Goal: Task Accomplishment & Management: Manage account settings

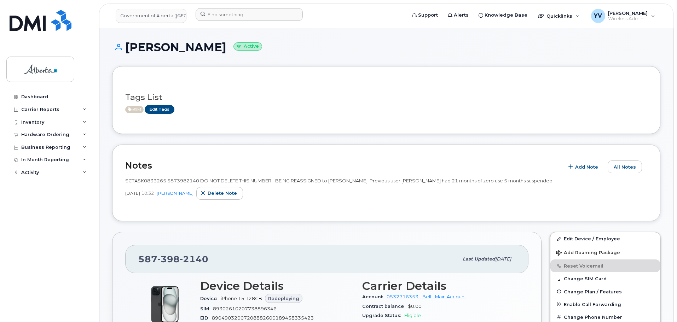
scroll to position [101, 0]
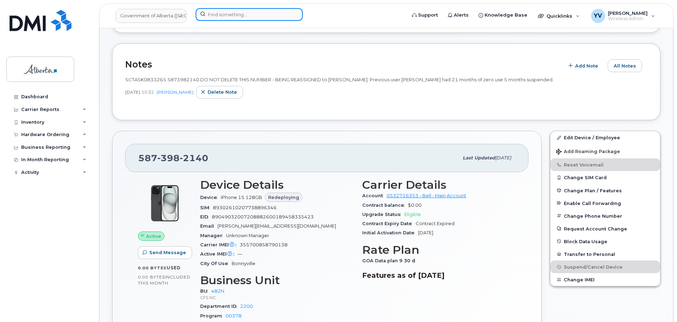
click at [220, 14] on input at bounding box center [249, 14] width 107 height 13
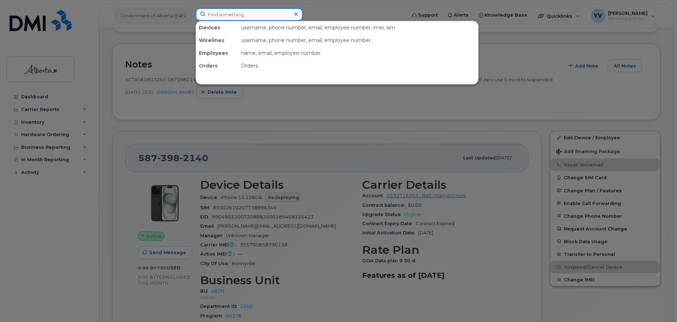
paste input "7802374945"
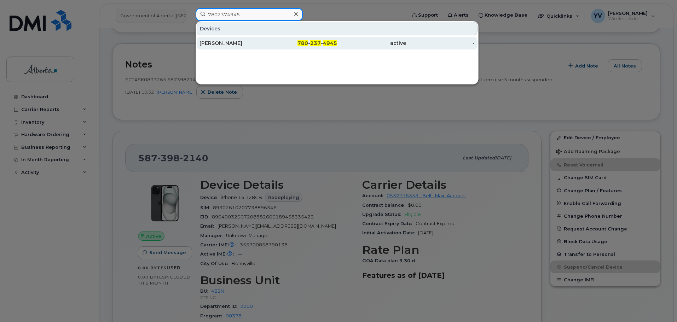
type input "7802374945"
click at [324, 41] on span "4945" at bounding box center [330, 43] width 14 height 6
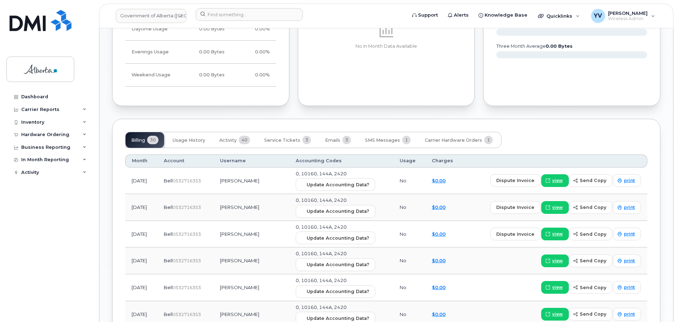
scroll to position [528, 0]
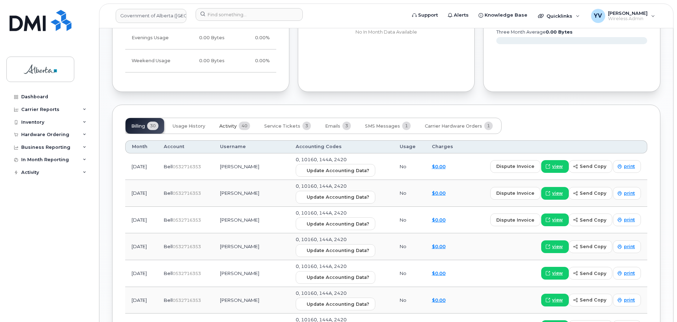
click at [225, 125] on span "Activity" at bounding box center [227, 126] width 17 height 6
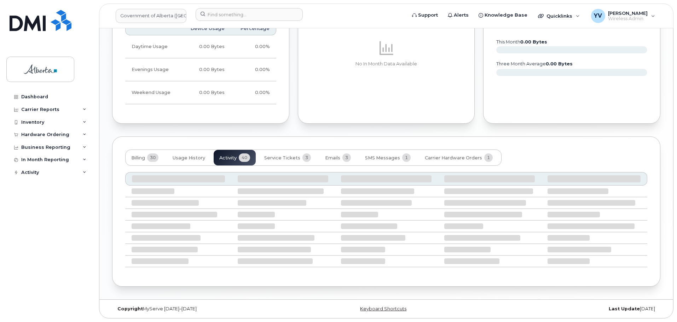
scroll to position [496, 0]
click at [654, 13] on div "YV Yen Vong Wireless Admin" at bounding box center [623, 16] width 74 height 14
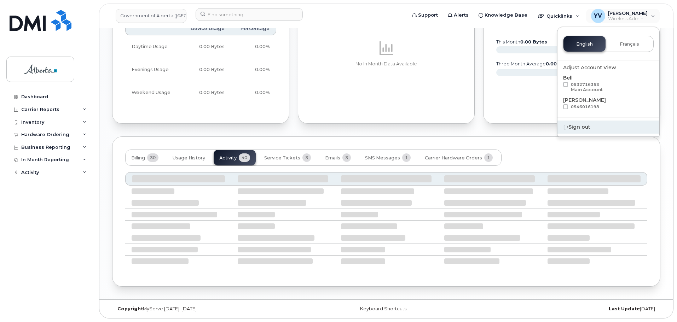
click at [575, 123] on div "Sign out" at bounding box center [608, 127] width 102 height 13
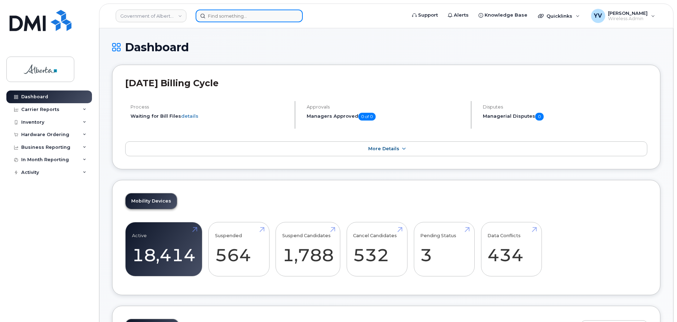
click at [217, 16] on input at bounding box center [249, 16] width 107 height 13
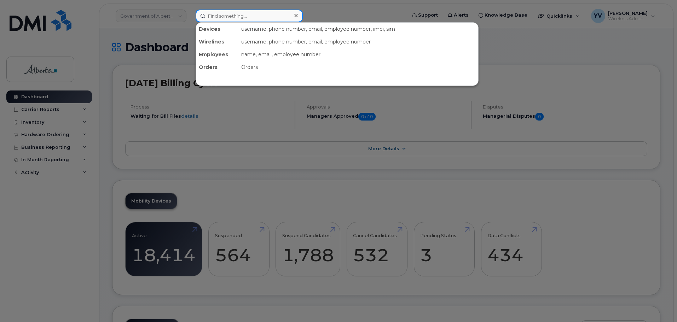
paste input "7802374945"
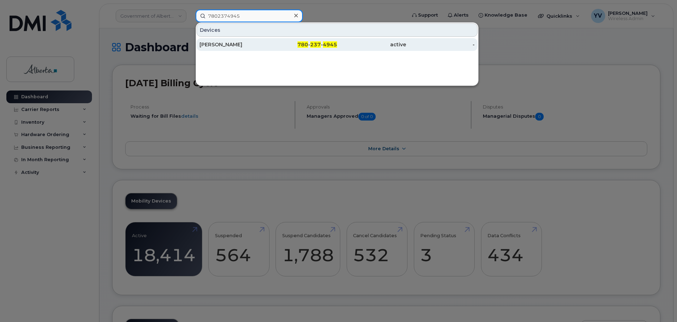
type input "7802374945"
click at [312, 45] on span "237" at bounding box center [315, 44] width 11 height 6
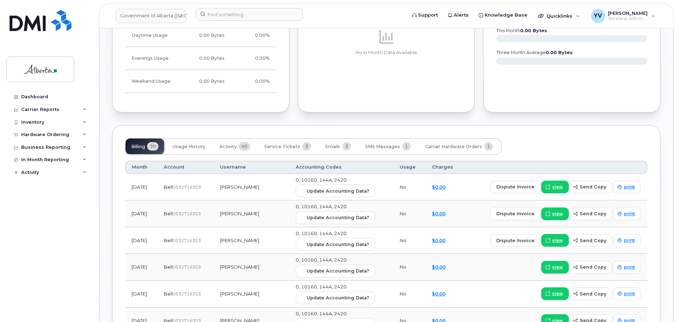
scroll to position [538, 0]
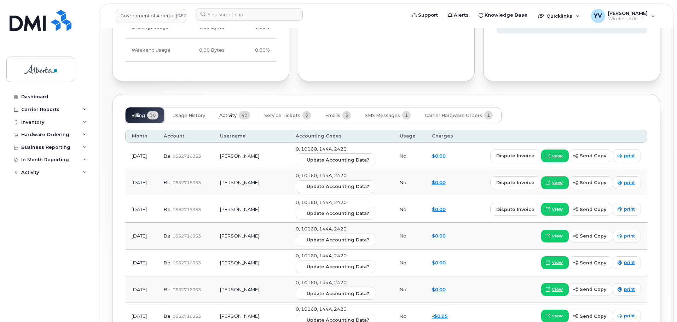
click at [225, 116] on span "Activity" at bounding box center [227, 116] width 17 height 6
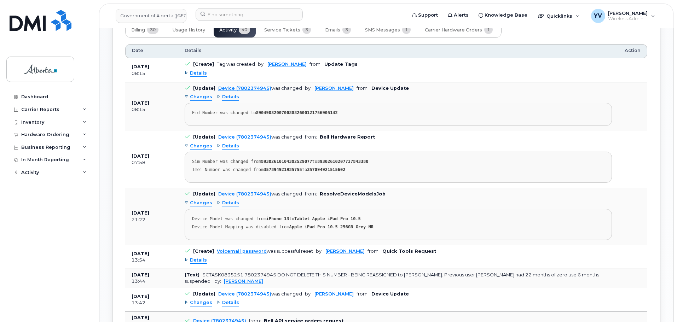
scroll to position [629, 0]
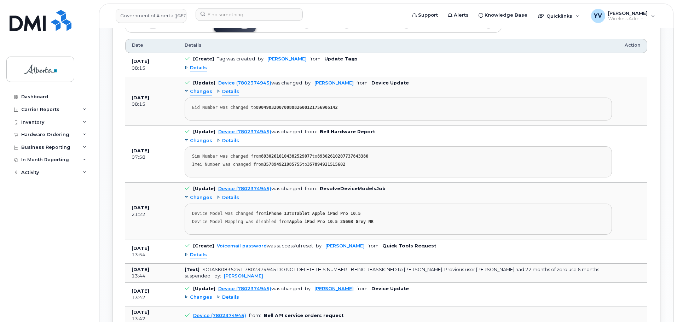
click at [676, 154] on body "Government of [GEOGRAPHIC_DATA] ([GEOGRAPHIC_DATA]) Support Alerts Knowledge Ba…" at bounding box center [338, 155] width 677 height 1568
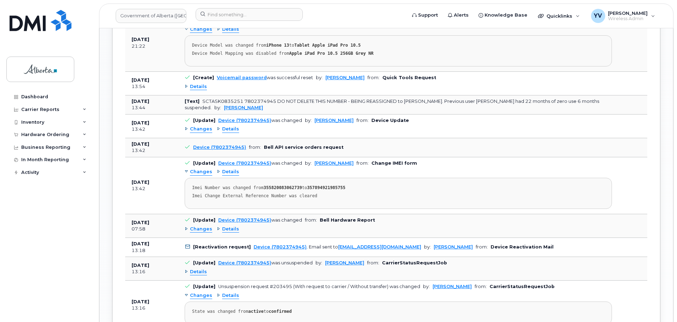
scroll to position [827, 0]
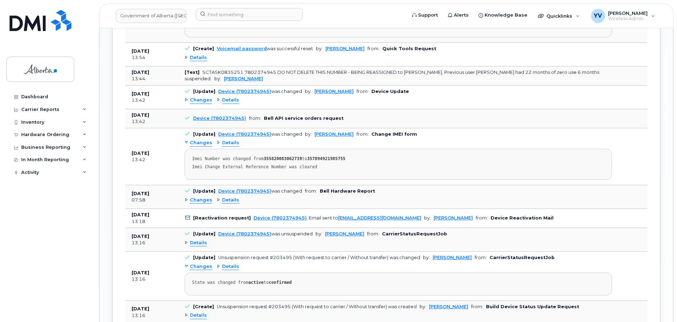
click at [227, 199] on span "Details" at bounding box center [230, 200] width 17 height 7
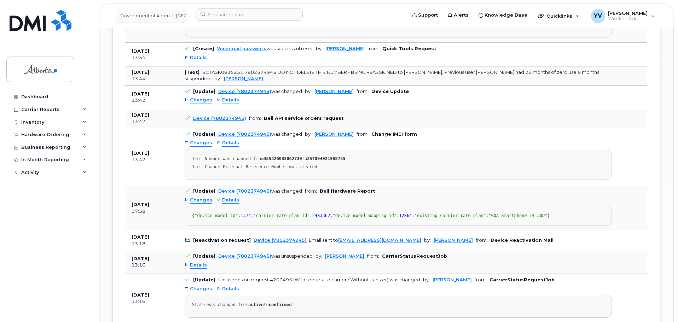
click at [199, 198] on span "Changes" at bounding box center [201, 200] width 22 height 7
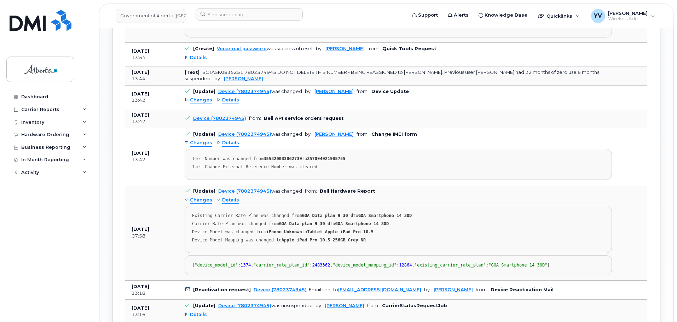
click at [217, 200] on div "Details" at bounding box center [228, 200] width 22 height 7
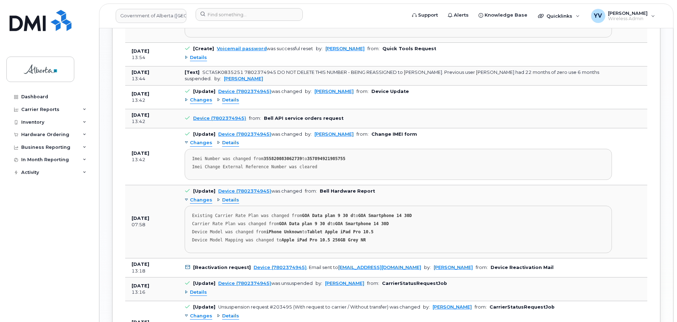
click at [217, 200] on div "Details" at bounding box center [228, 200] width 22 height 7
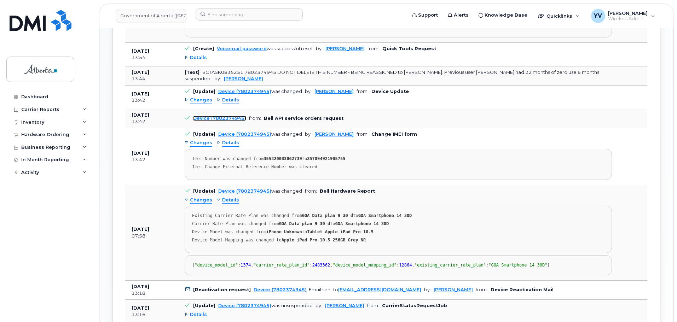
click at [222, 117] on link "Device (7802374945)" at bounding box center [219, 118] width 53 height 5
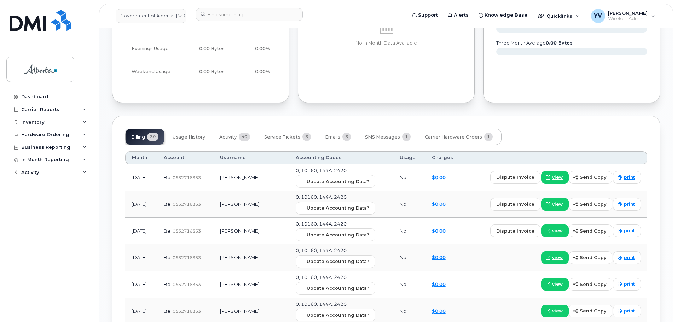
scroll to position [523, 0]
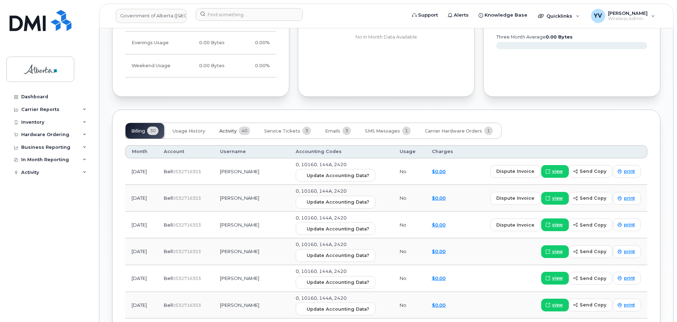
click at [229, 129] on span "Activity" at bounding box center [227, 131] width 17 height 6
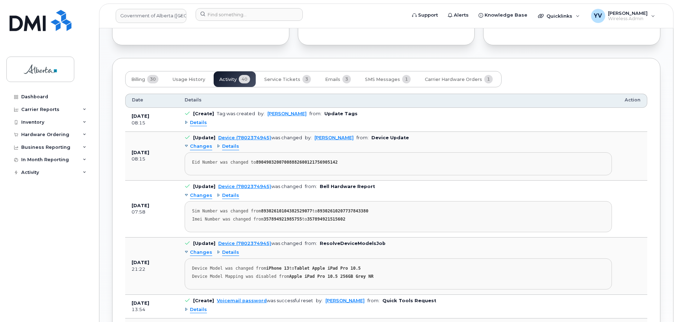
scroll to position [576, 0]
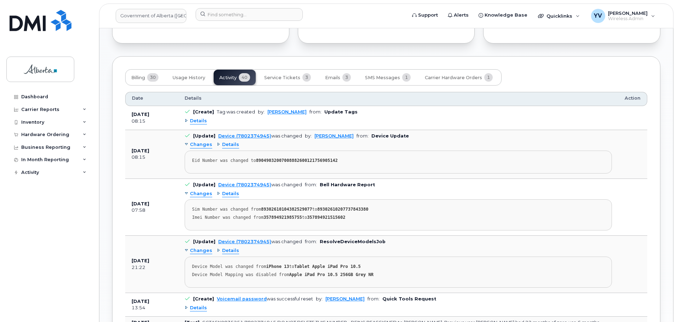
click at [226, 144] on span "Details" at bounding box center [230, 144] width 17 height 7
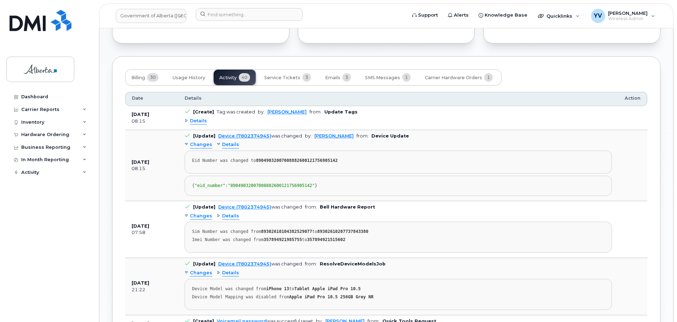
click at [226, 144] on span "Details" at bounding box center [230, 144] width 17 height 7
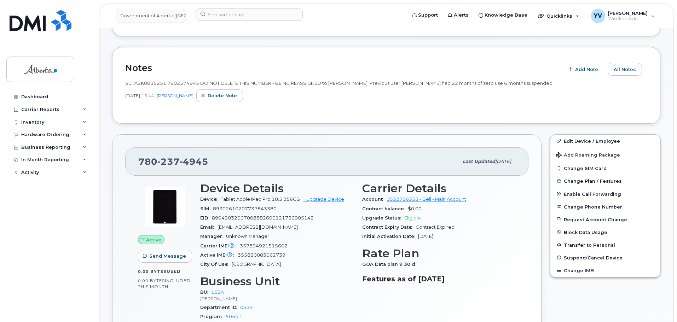
scroll to position [99, 0]
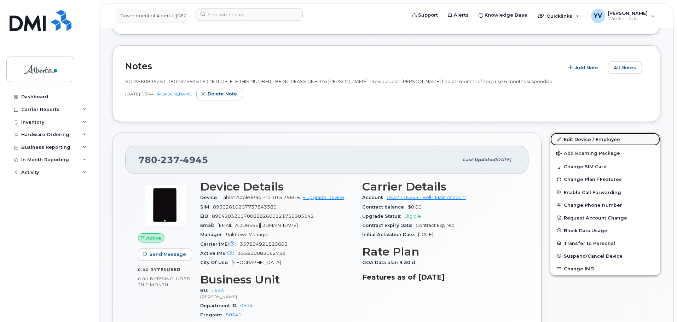
click at [568, 138] on link "Edit Device / Employee" at bounding box center [605, 139] width 110 height 13
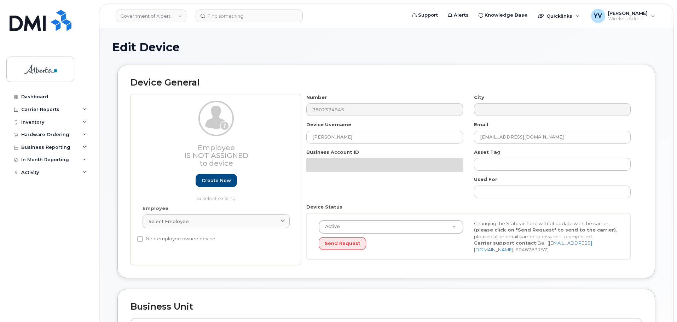
select select "4681667"
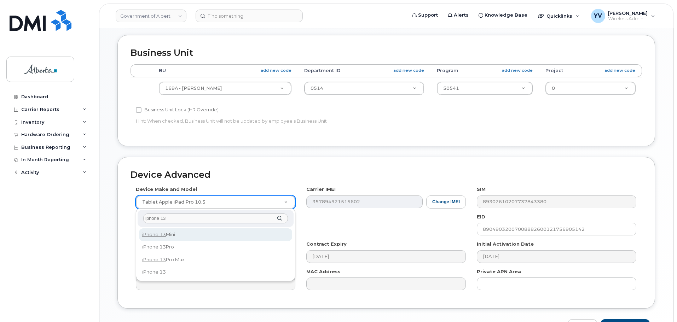
scroll to position [183, 0]
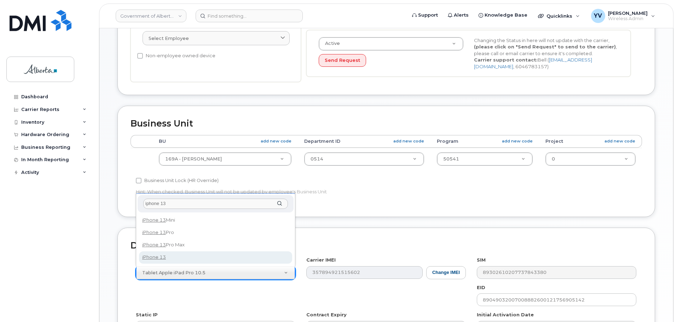
type input "iphone 13"
select select "2612"
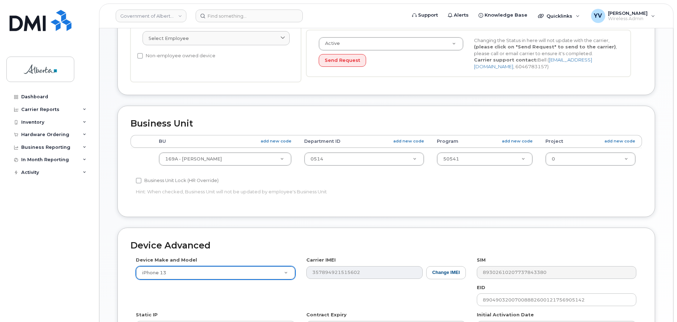
scroll to position [300, 0]
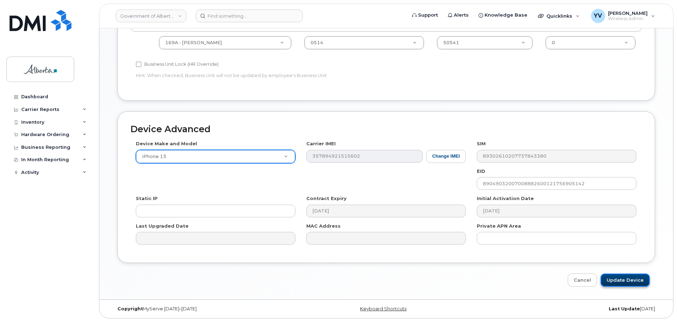
click at [624, 279] on input "Update Device" at bounding box center [625, 280] width 49 height 13
type input "Saving..."
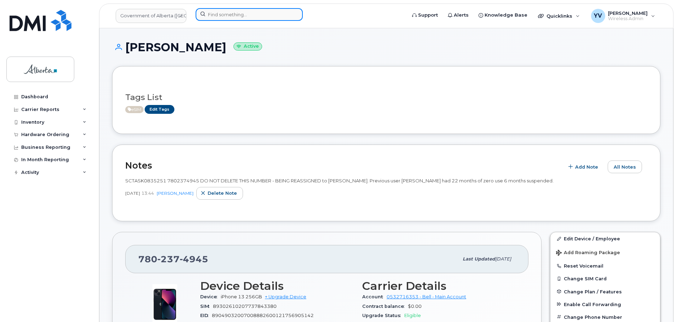
click at [213, 15] on input at bounding box center [249, 14] width 107 height 13
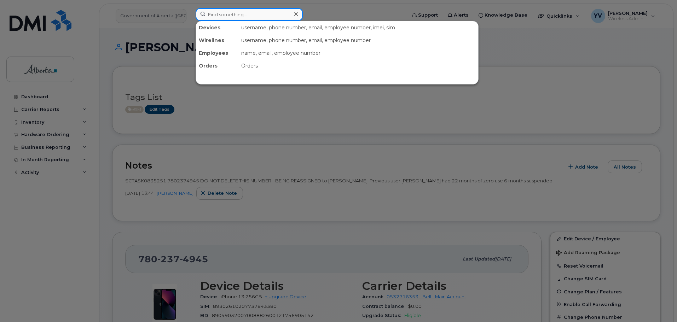
paste input "4035973056"
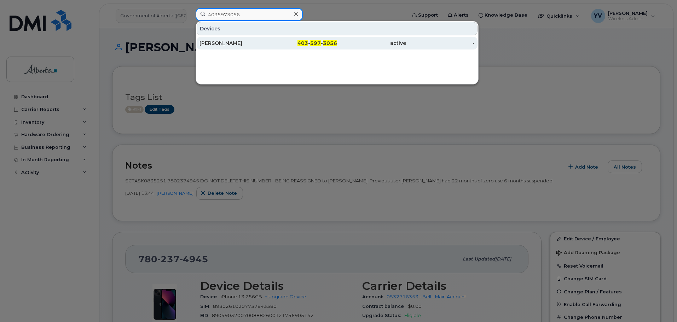
type input "4035973056"
click at [310, 44] on div "403 - 597 - 3056" at bounding box center [302, 43] width 69 height 7
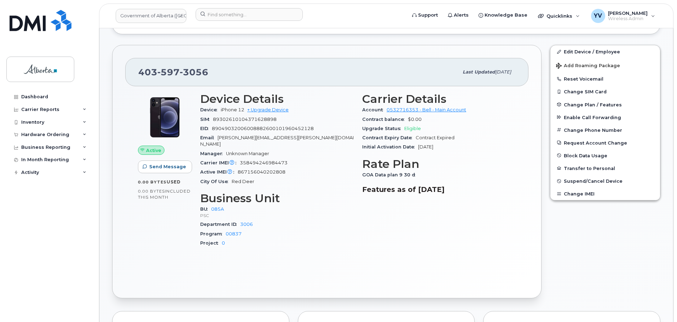
scroll to position [73, 0]
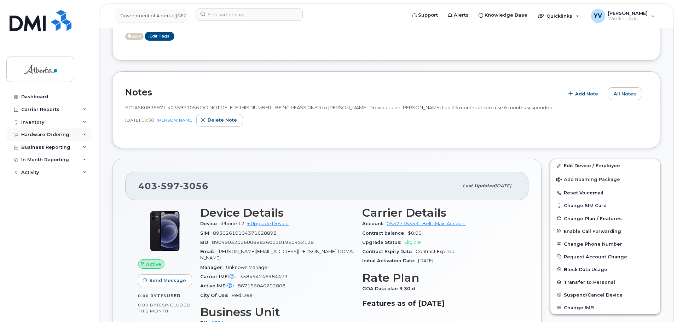
click at [50, 133] on div "Hardware Ordering" at bounding box center [45, 135] width 48 height 6
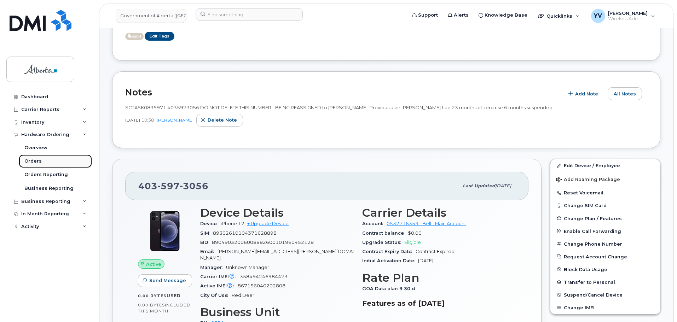
click at [30, 160] on div "Orders" at bounding box center [32, 161] width 17 height 6
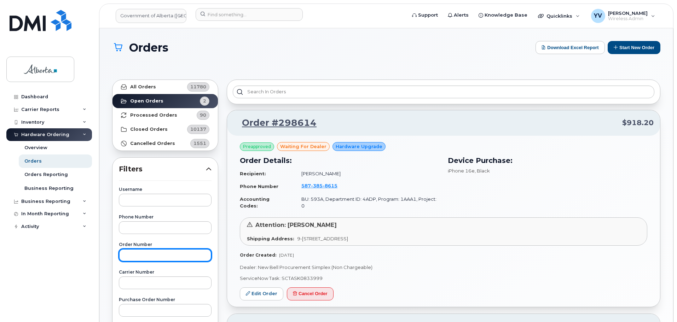
click at [131, 255] on input "text" at bounding box center [165, 255] width 93 height 13
paste input "298015"
type input "298015"
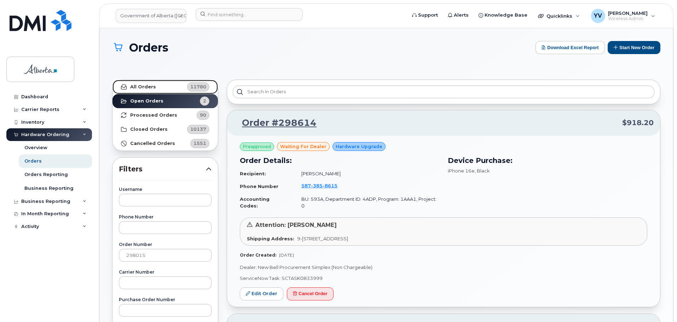
click at [145, 86] on strong "All Orders" at bounding box center [143, 87] width 26 height 6
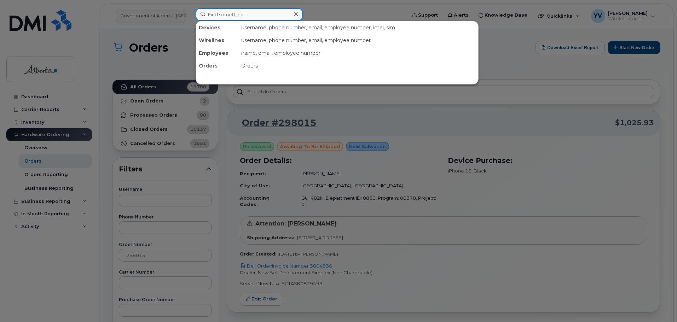
click at [213, 16] on input at bounding box center [249, 14] width 107 height 13
paste input "5873409567"
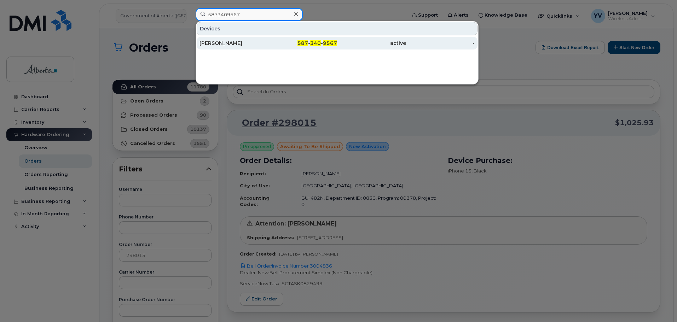
type input "5873409567"
click at [315, 42] on span "340" at bounding box center [315, 43] width 11 height 6
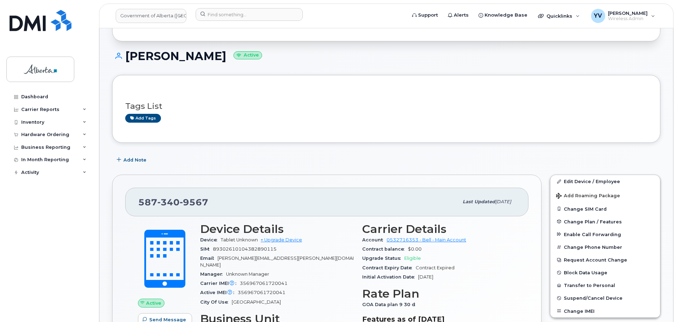
scroll to position [53, 0]
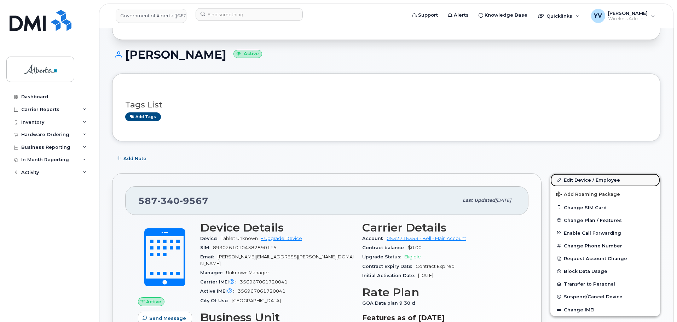
click at [584, 179] on link "Edit Device / Employee" at bounding box center [605, 180] width 110 height 13
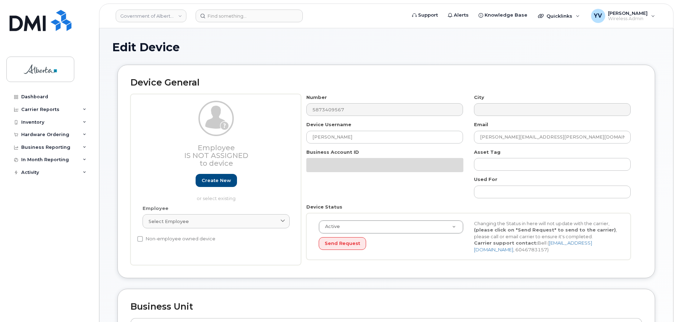
select select "4797726"
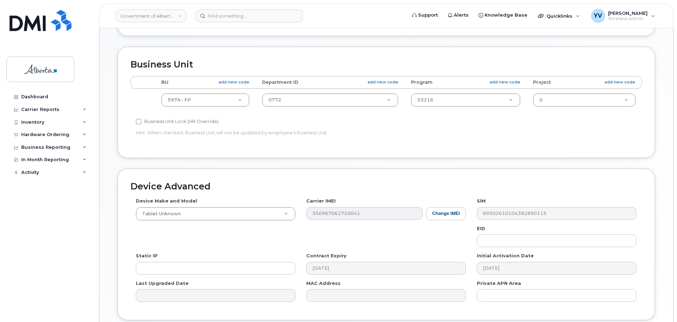
scroll to position [244, 0]
click at [447, 210] on button "Change IMEI" at bounding box center [446, 212] width 40 height 13
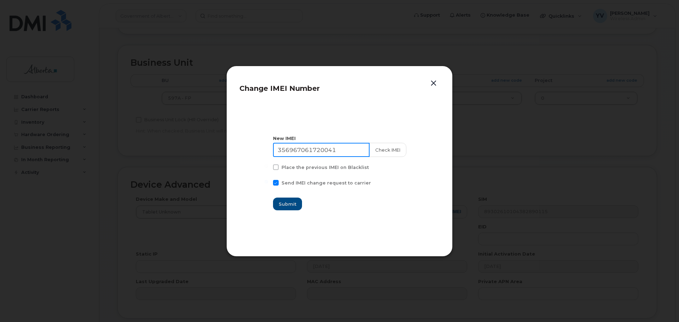
drag, startPoint x: 344, startPoint y: 149, endPoint x: 272, endPoint y: 150, distance: 71.8
click at [272, 150] on section "New IMEI 356967061720041 Check IMEI Place the previous IMEI on Blacklist Send I…" at bounding box center [339, 172] width 200 height 141
paste input "2628750995963"
type input "352628750995963"
click at [285, 203] on span "Submit" at bounding box center [288, 204] width 18 height 7
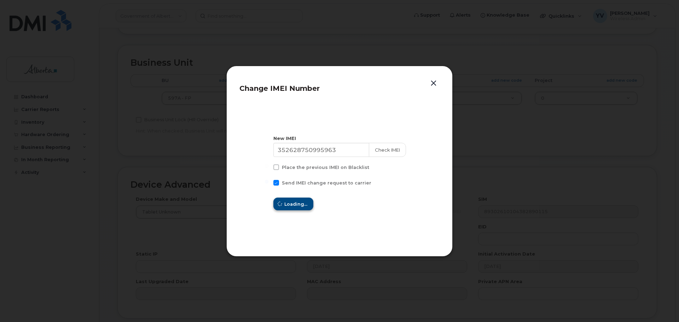
type input "352628750995963"
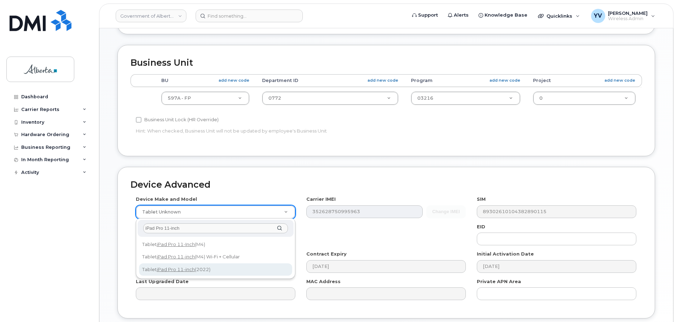
type input "iPad Pro 11-inch"
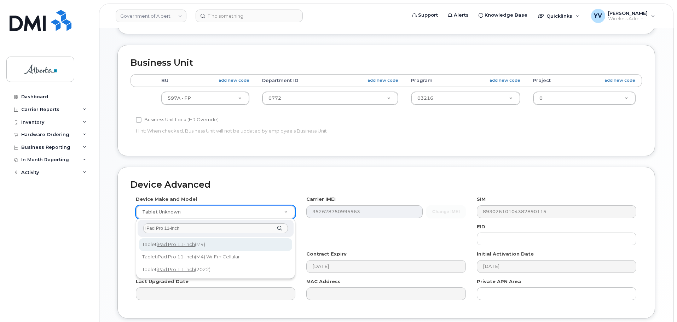
select select "3191"
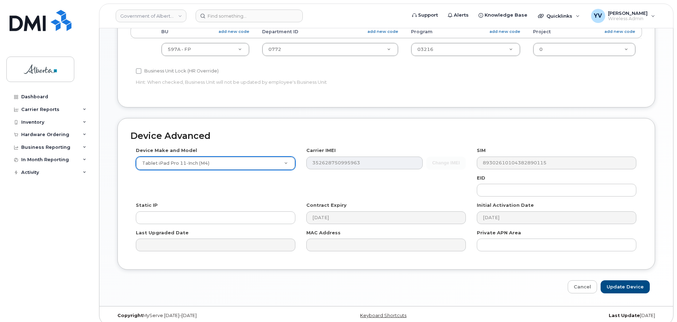
scroll to position [300, 0]
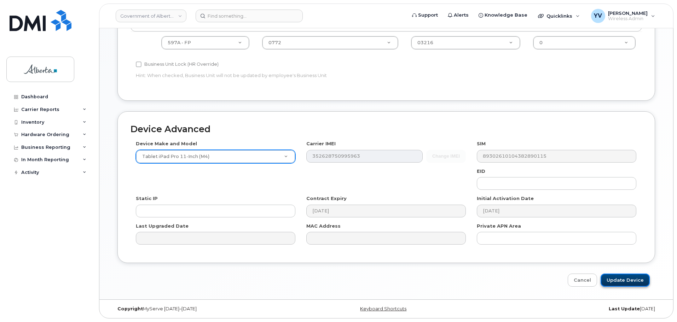
click at [621, 280] on input "Update Device" at bounding box center [625, 280] width 49 height 13
type input "Saving..."
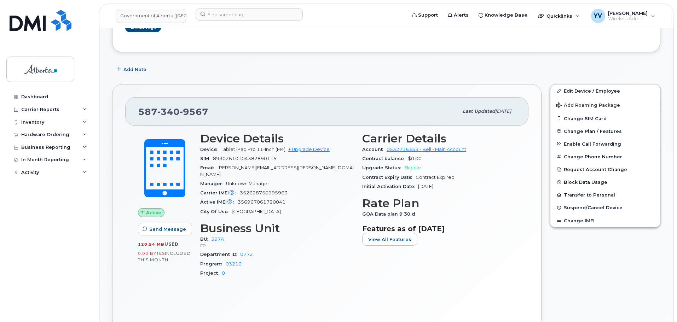
scroll to position [146, 0]
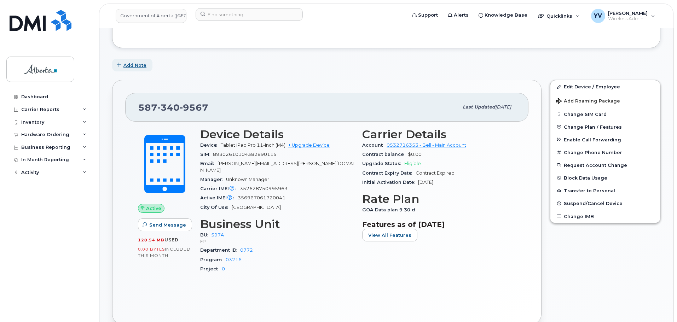
click at [135, 63] on span "Add Note" at bounding box center [134, 65] width 23 height 7
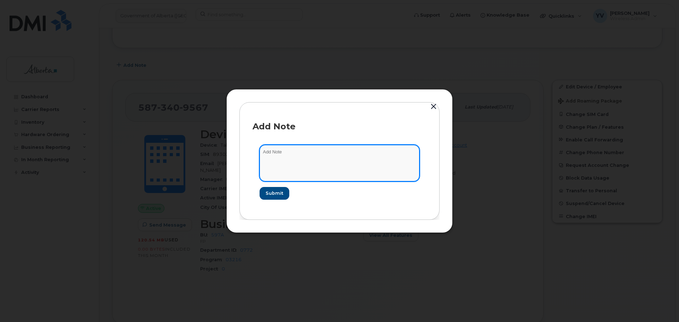
click at [266, 153] on textarea at bounding box center [340, 163] width 160 height 36
paste textarea "SCTASK0837005"
paste textarea "Device Assign Spare - (1)"
type textarea "SCTASK0837005 Device Assign Spare - (1)"
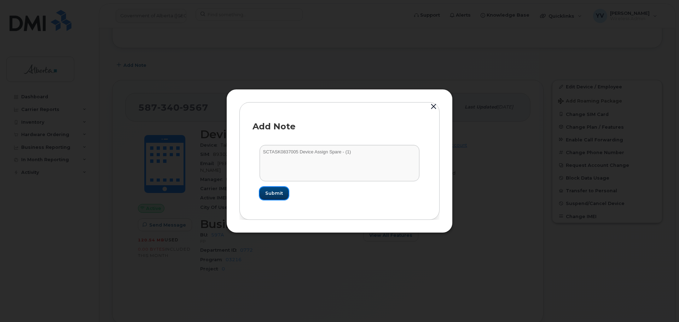
click at [266, 192] on span "Submit" at bounding box center [274, 193] width 18 height 7
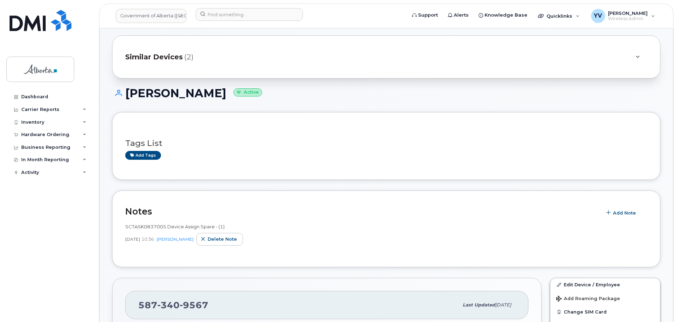
scroll to position [7, 0]
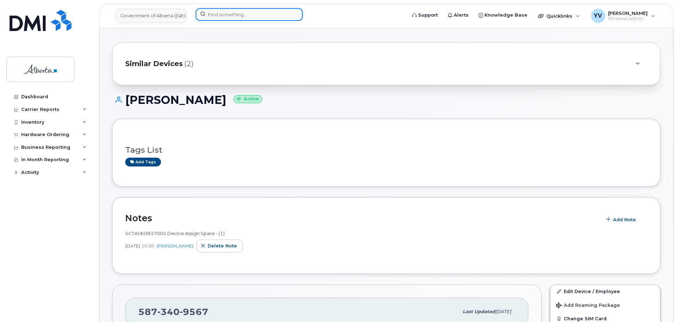
click at [221, 14] on input at bounding box center [249, 14] width 107 height 13
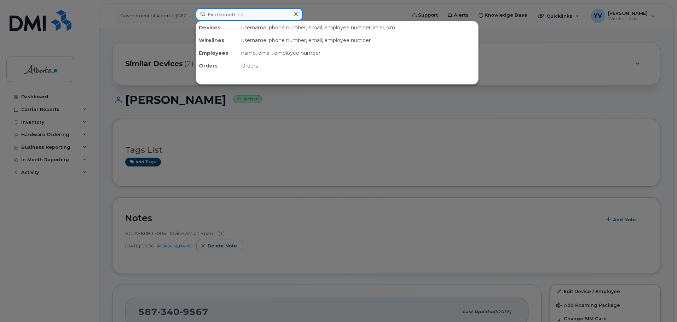
paste input "5873574847"
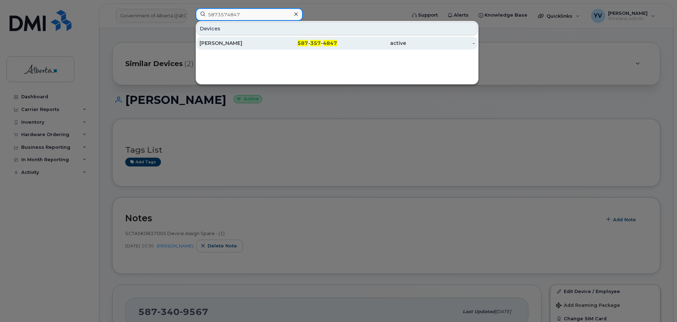
type input "5873574847"
click at [320, 42] on span "357" at bounding box center [315, 43] width 11 height 6
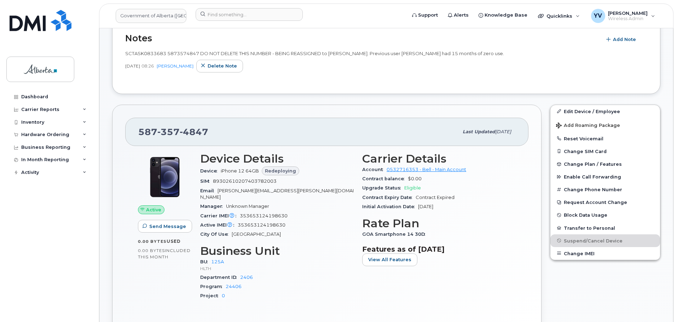
scroll to position [179, 0]
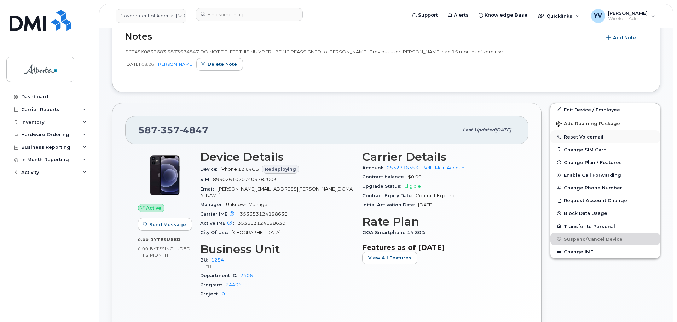
click at [591, 135] on button "Reset Voicemail" at bounding box center [605, 137] width 110 height 13
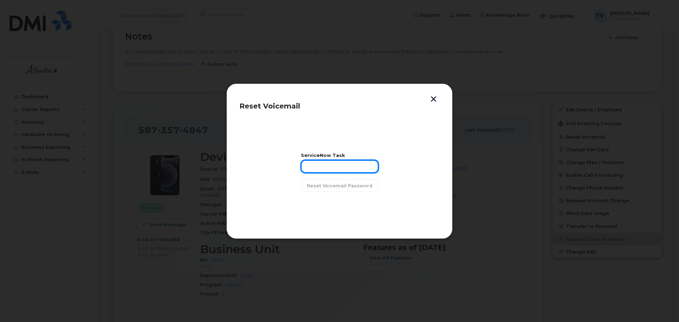
click at [308, 167] on input "text" at bounding box center [339, 166] width 77 height 13
paste input "SCTASK0833683"
type input "SCTASK0833683"
click at [354, 186] on span "Reset Voicemail Password" at bounding box center [339, 186] width 65 height 7
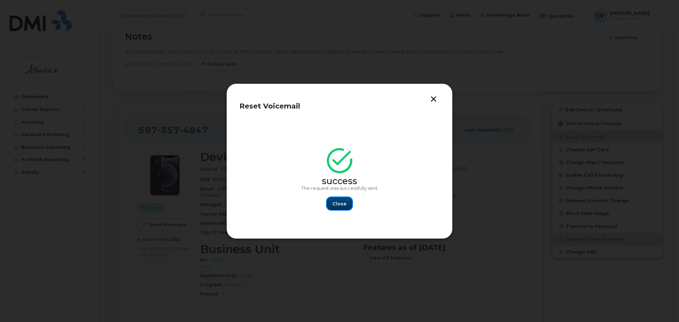
click at [337, 205] on span "Close" at bounding box center [340, 204] width 14 height 7
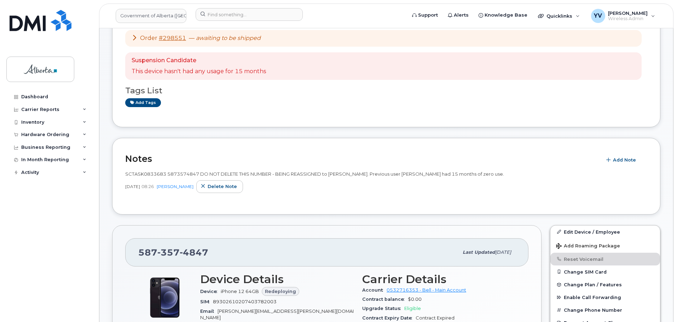
scroll to position [0, 0]
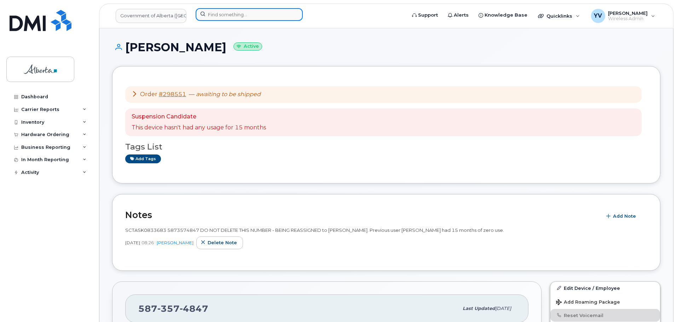
click at [212, 13] on input at bounding box center [249, 14] width 107 height 13
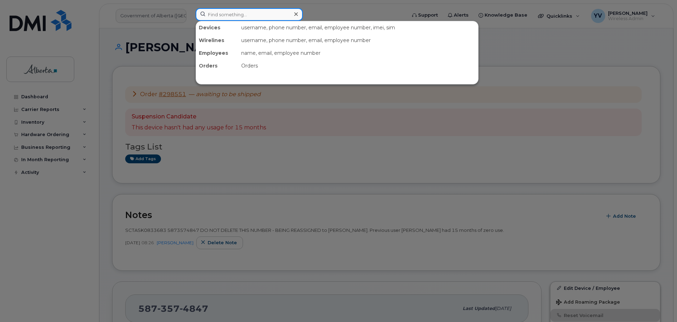
paste input "5877851454"
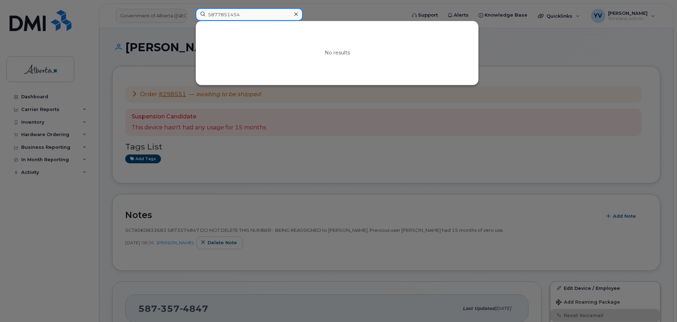
click at [217, 15] on input "5877851454" at bounding box center [249, 14] width 107 height 13
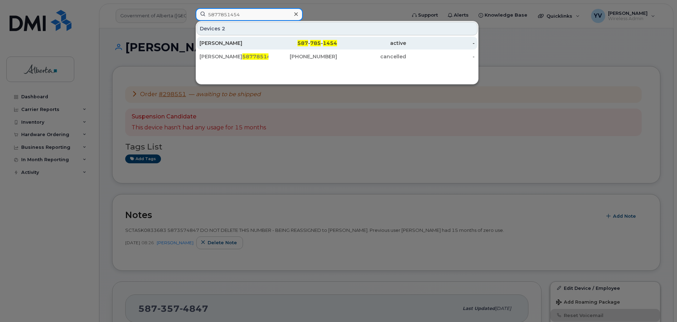
type input "5877851454"
click at [308, 42] on span "587" at bounding box center [302, 43] width 11 height 6
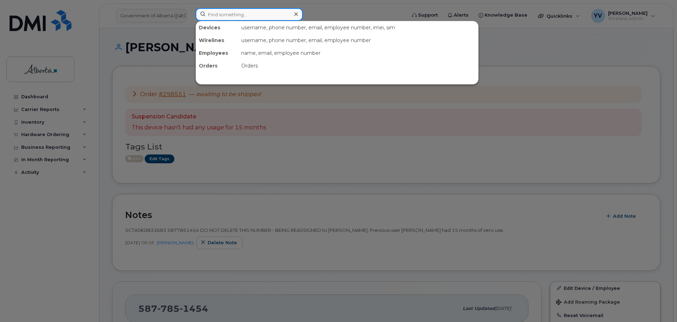
click at [220, 15] on input at bounding box center [249, 14] width 107 height 13
paste input "5873574847"
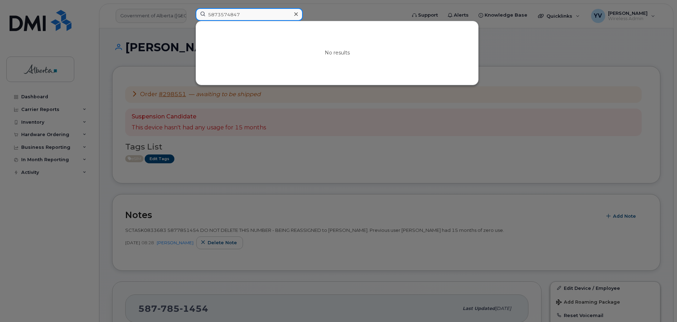
click at [218, 14] on input "5873574847" at bounding box center [249, 14] width 107 height 13
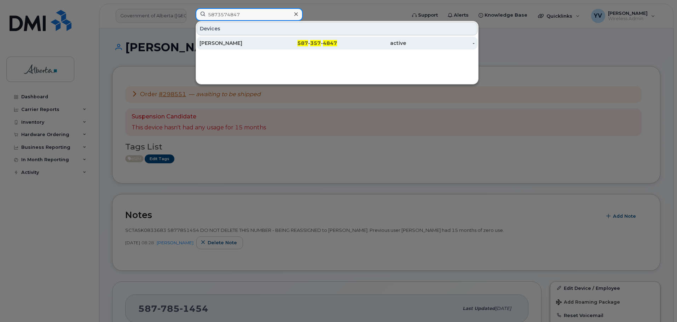
type input "5873574847"
click at [331, 41] on span "4847" at bounding box center [330, 43] width 14 height 6
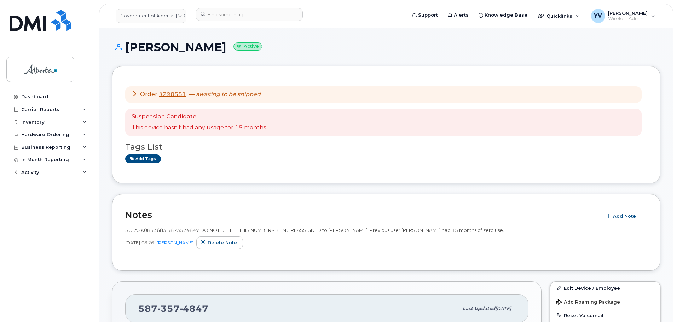
scroll to position [159, 0]
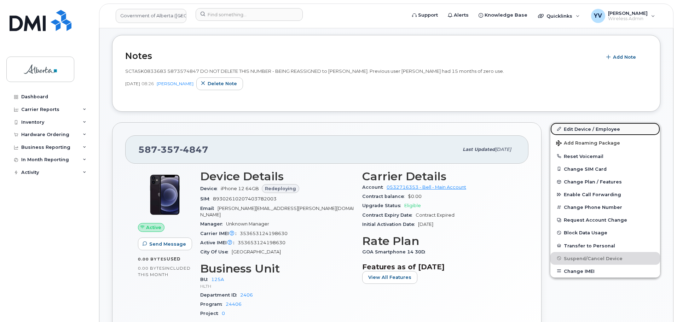
click at [576, 129] on link "Edit Device / Employee" at bounding box center [605, 129] width 110 height 13
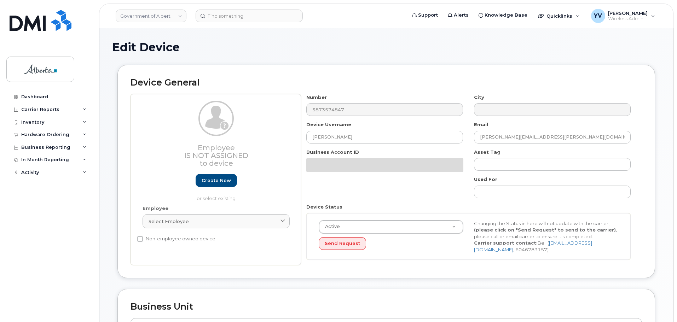
select select "4120335"
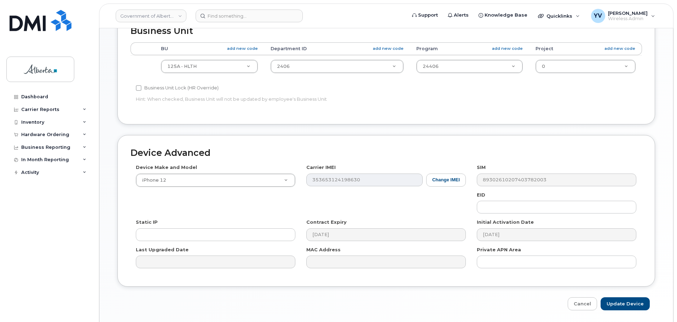
scroll to position [281, 0]
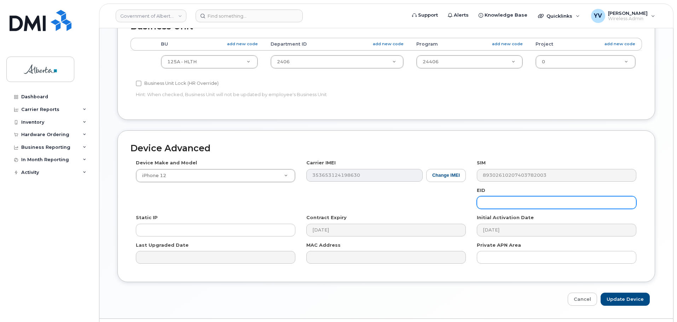
click at [481, 206] on input "text" at bounding box center [557, 202] width 160 height 13
paste input "89043052010008887025010578265394"
type input "89043052010008887025010578265394"
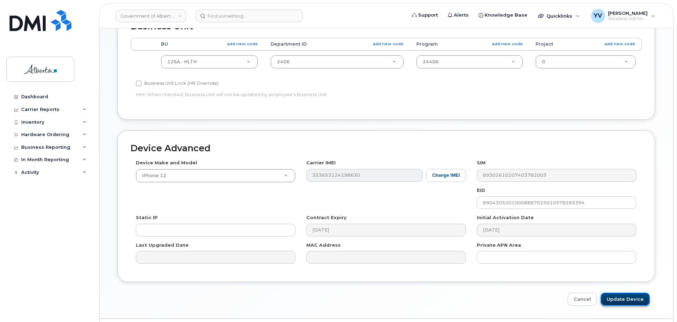
click at [629, 299] on input "Update Device" at bounding box center [625, 299] width 49 height 13
type input "Saving..."
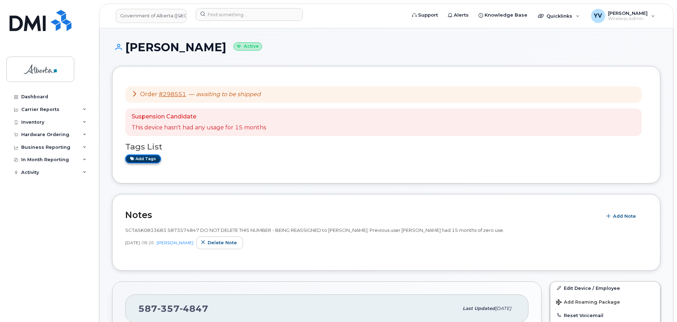
click at [145, 158] on link "Add tags" at bounding box center [143, 159] width 36 height 9
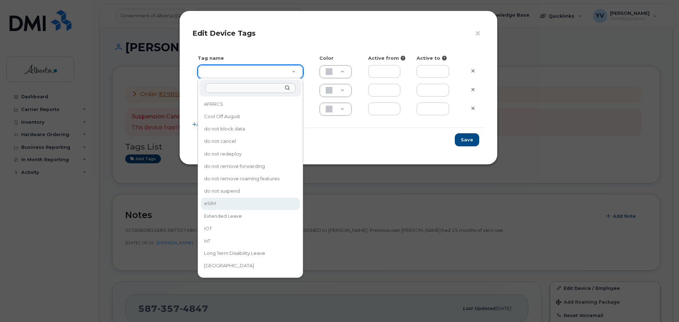
type input "eSIM"
type input "D6CDC1"
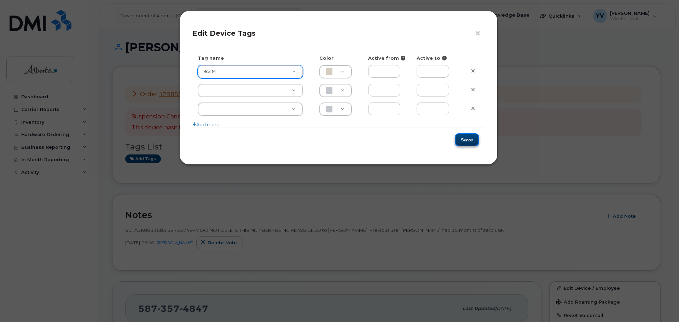
click at [469, 139] on button "Save" at bounding box center [467, 139] width 24 height 13
click at [469, 139] on div "Saving..." at bounding box center [338, 140] width 292 height 24
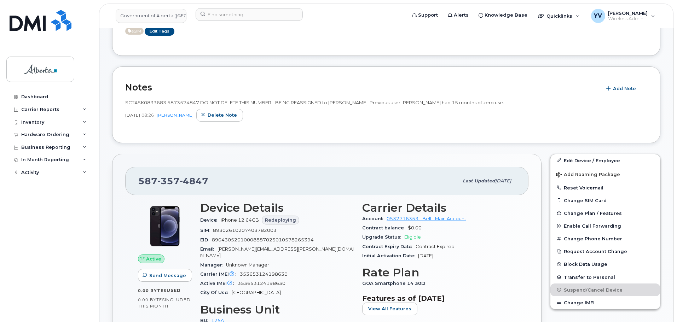
scroll to position [175, 0]
